Goal: Task Accomplishment & Management: Manage account settings

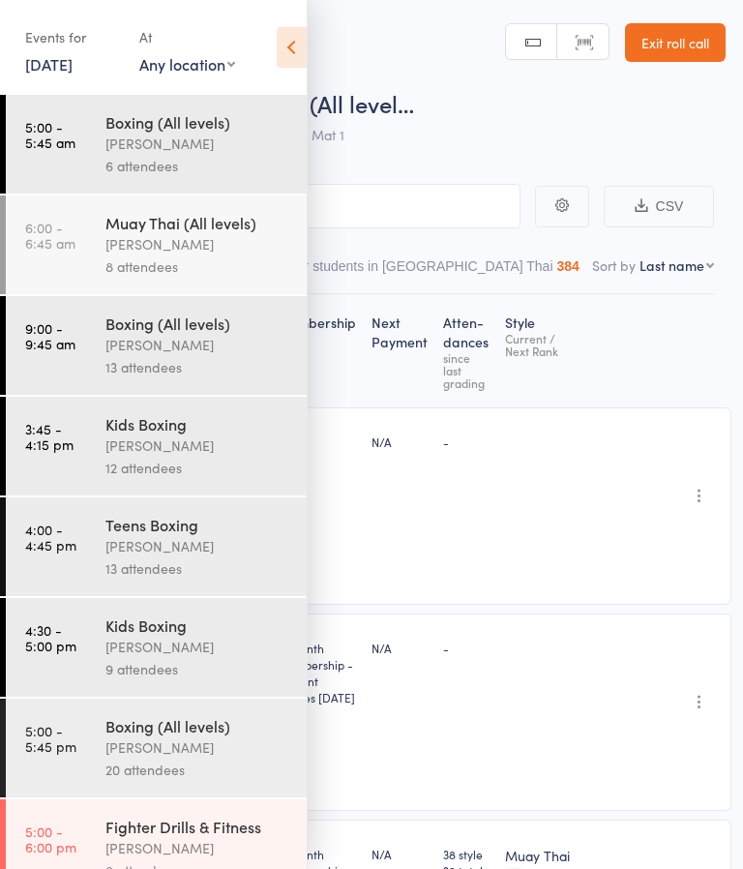
click at [281, 62] on icon at bounding box center [292, 47] width 30 height 41
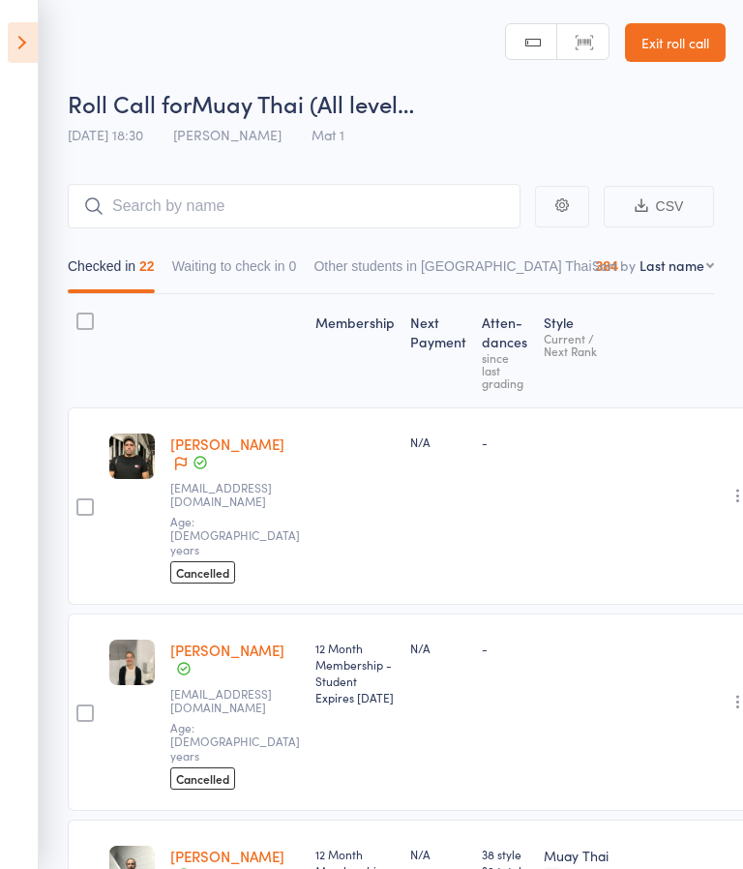
click at [15, 42] on icon at bounding box center [23, 42] width 30 height 41
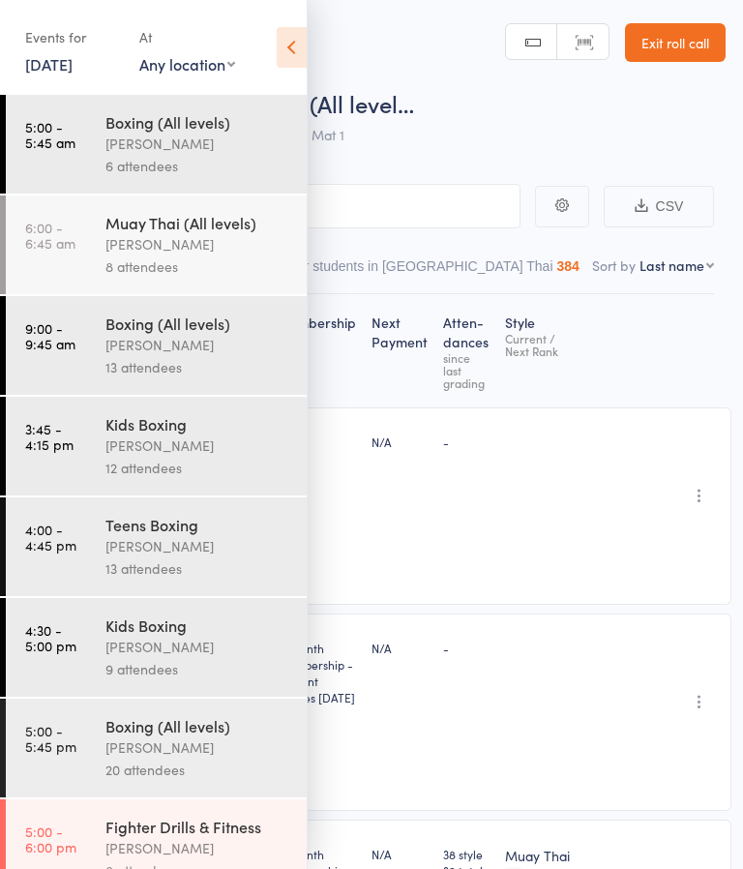
click at [296, 46] on icon at bounding box center [292, 47] width 30 height 41
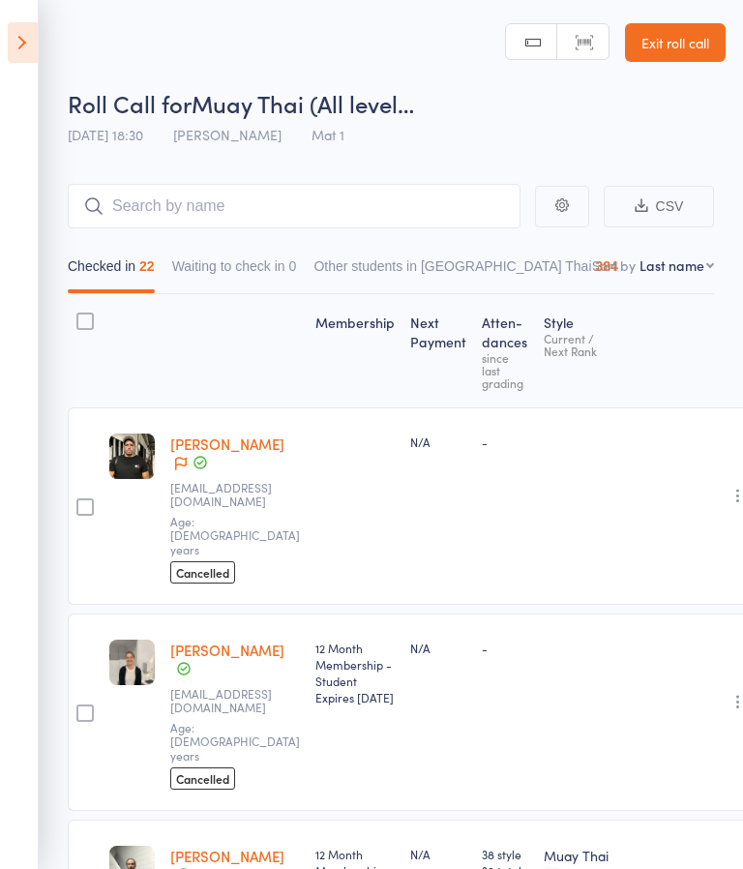
click at [679, 46] on link "Exit roll call" at bounding box center [675, 42] width 101 height 39
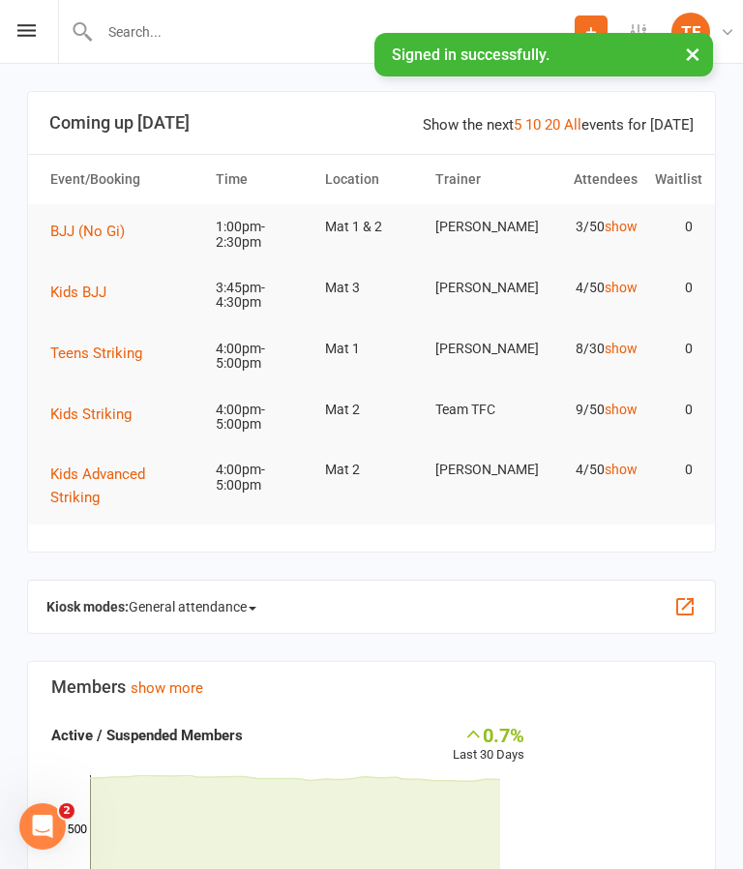
click at [25, 45] on div "Prospect Member Non-attending contact Class / event Appointment Grading event T…" at bounding box center [371, 32] width 743 height 64
click at [27, 34] on icon at bounding box center [26, 30] width 18 height 13
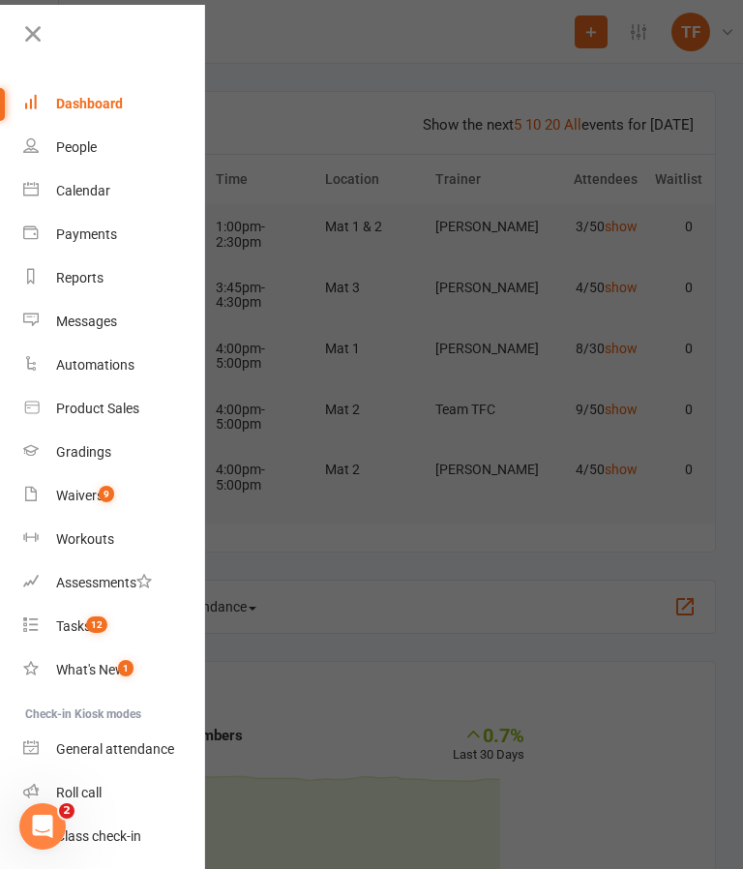
click at [83, 491] on div "Waivers" at bounding box center [79, 494] width 47 height 15
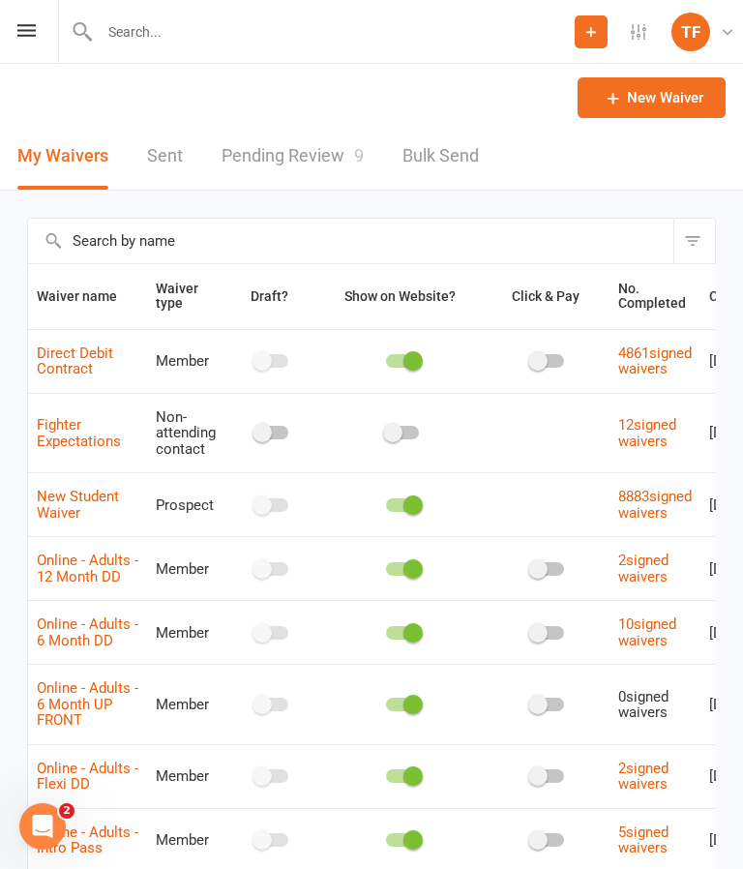
click at [282, 143] on link "Pending Review 9" at bounding box center [292, 156] width 142 height 67
